Goal: Information Seeking & Learning: Learn about a topic

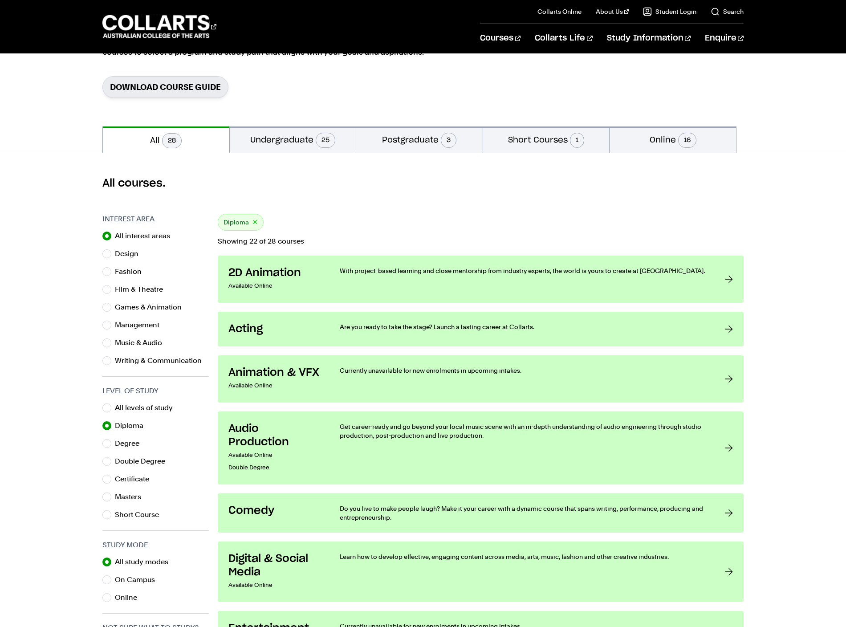
scroll to position [148, 0]
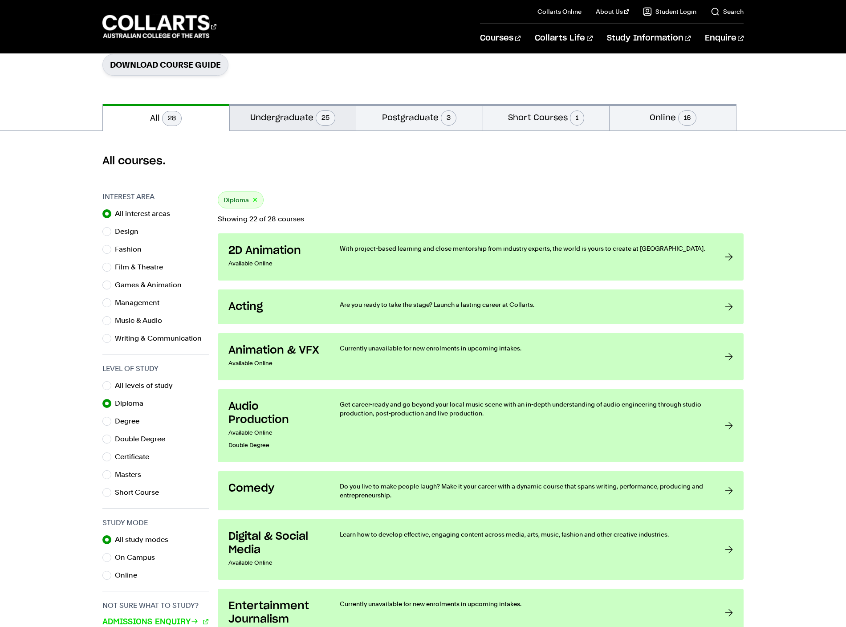
click at [283, 117] on button "Undergraduate 25" at bounding box center [293, 117] width 126 height 26
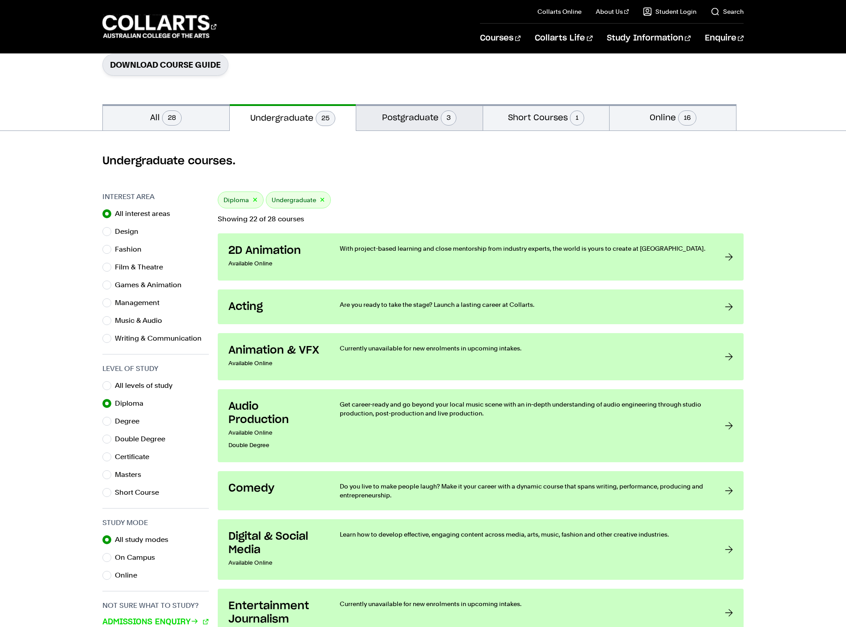
click at [404, 114] on button "Postgraduate 3" at bounding box center [419, 117] width 126 height 26
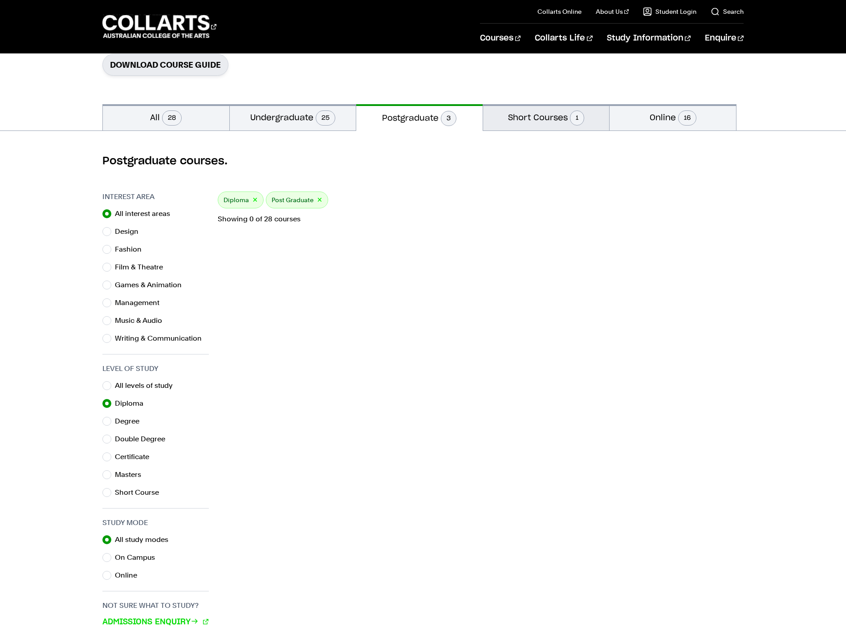
click at [552, 116] on button "Short Courses 1" at bounding box center [546, 117] width 126 height 26
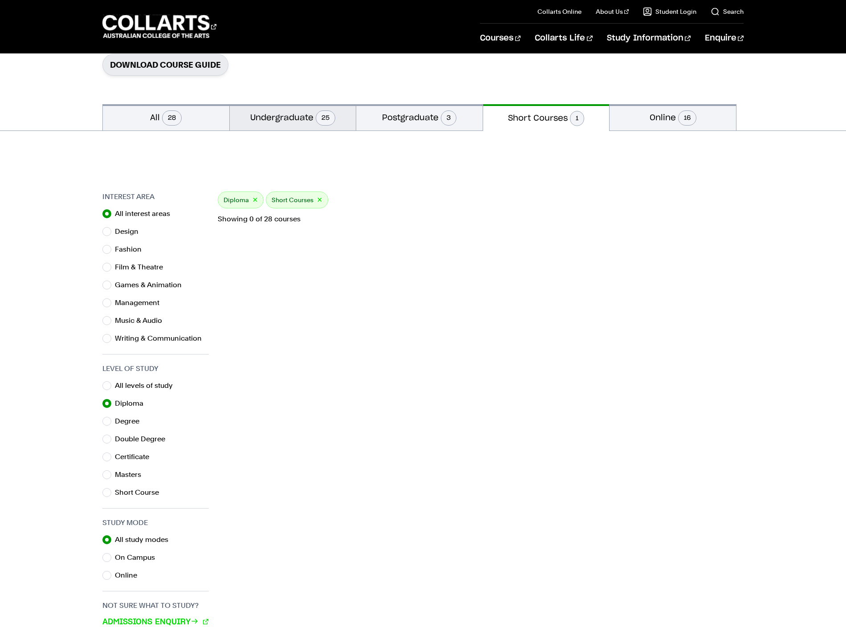
click at [277, 118] on button "Undergraduate 25" at bounding box center [293, 117] width 126 height 26
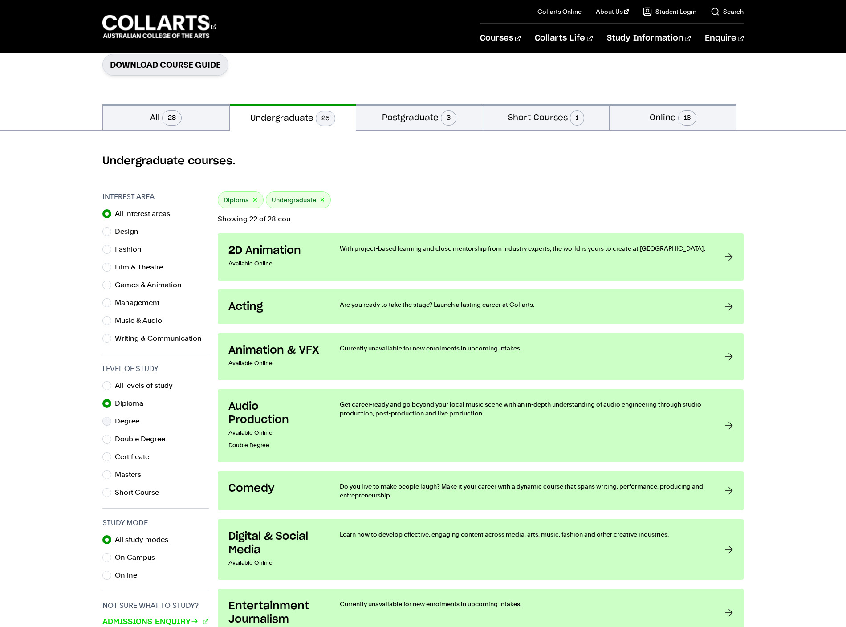
click at [111, 420] on div "Degree" at bounding box center [155, 421] width 106 height 12
click at [106, 420] on input "Degree" at bounding box center [106, 421] width 9 height 9
radio input "true"
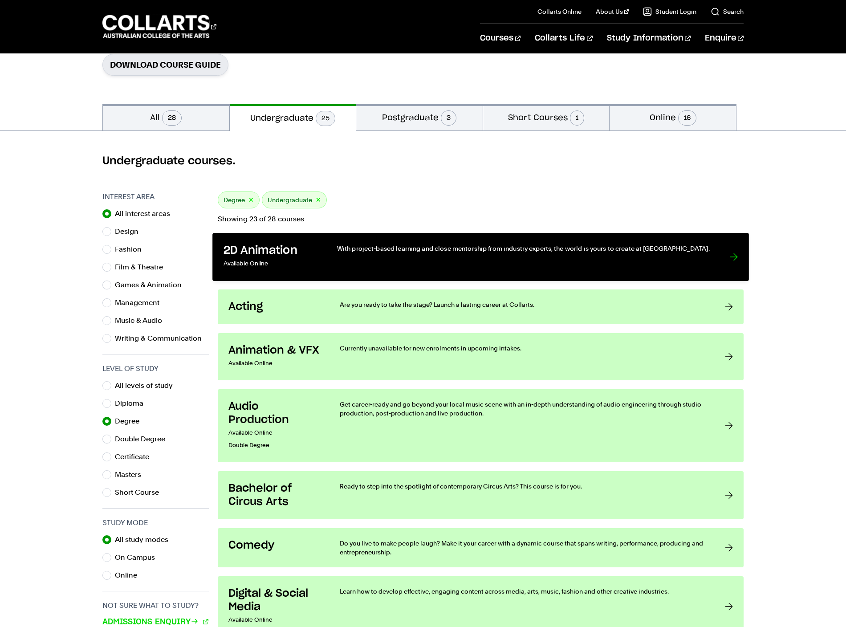
click at [363, 248] on p "With project-based learning and close mentorship from industry experts, the wor…" at bounding box center [524, 248] width 374 height 9
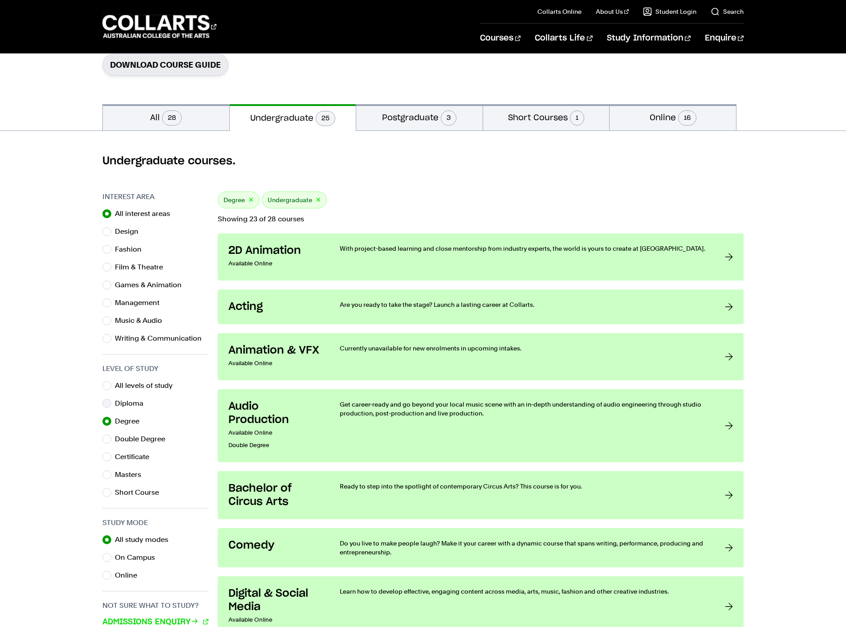
click at [118, 401] on label "Diploma" at bounding box center [133, 403] width 36 height 12
click at [111, 401] on input "Diploma" at bounding box center [106, 403] width 9 height 9
radio input "true"
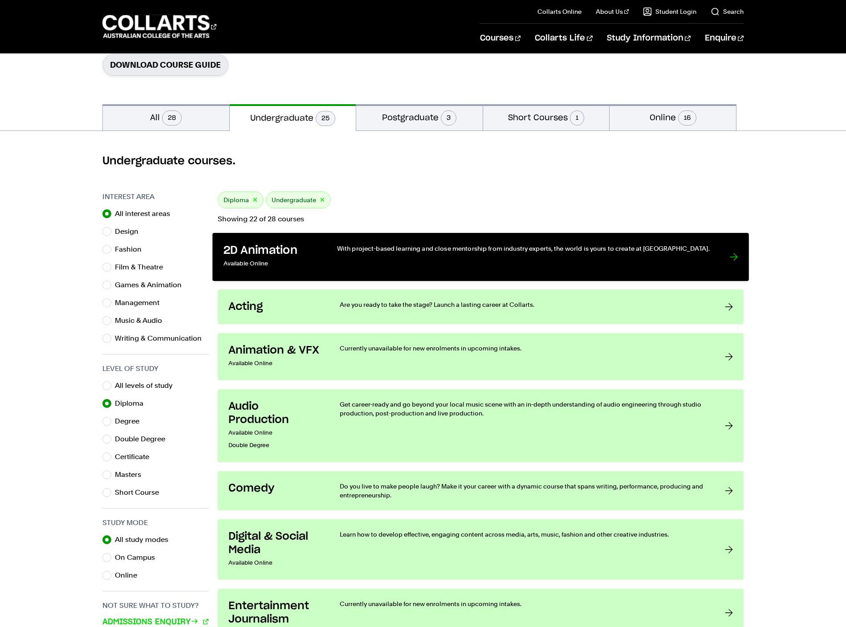
click at [368, 253] on div "With project-based learning and close mentorship from industry experts, the wor…" at bounding box center [524, 257] width 374 height 26
